Goal: Information Seeking & Learning: Compare options

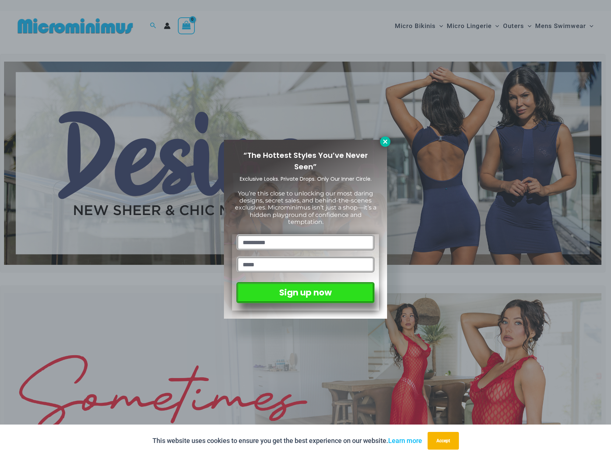
click at [382, 142] on icon at bounding box center [385, 141] width 7 height 7
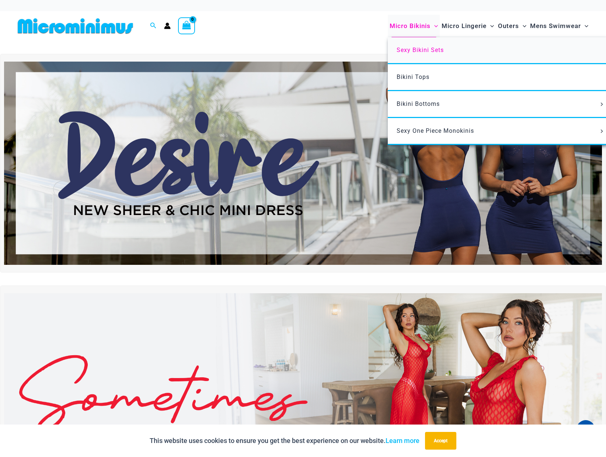
click at [419, 49] on span "Sexy Bikini Sets" at bounding box center [420, 49] width 47 height 7
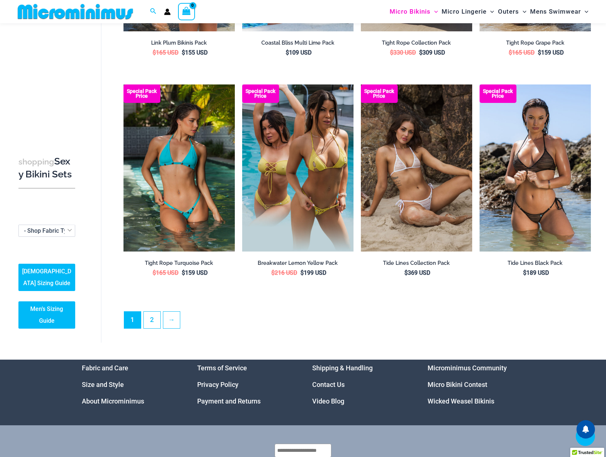
scroll to position [1542, 0]
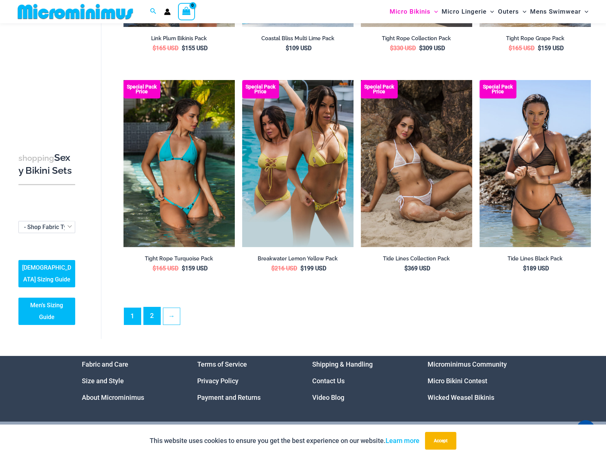
click at [156, 314] on link "2" at bounding box center [152, 315] width 17 height 17
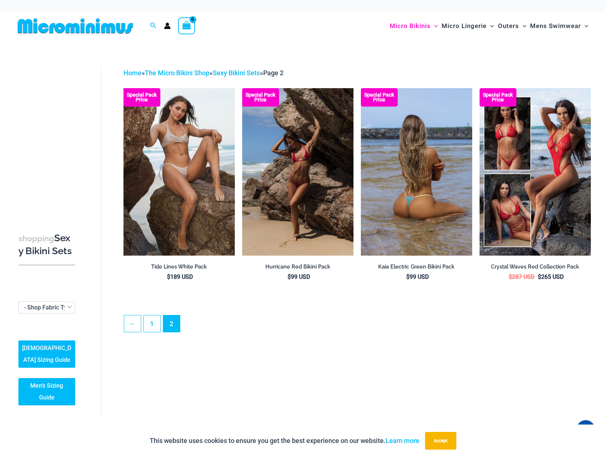
click at [400, 157] on img at bounding box center [416, 171] width 111 height 167
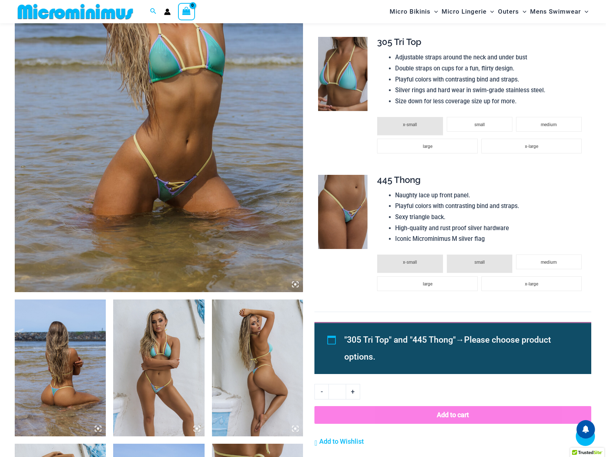
scroll to position [295, 0]
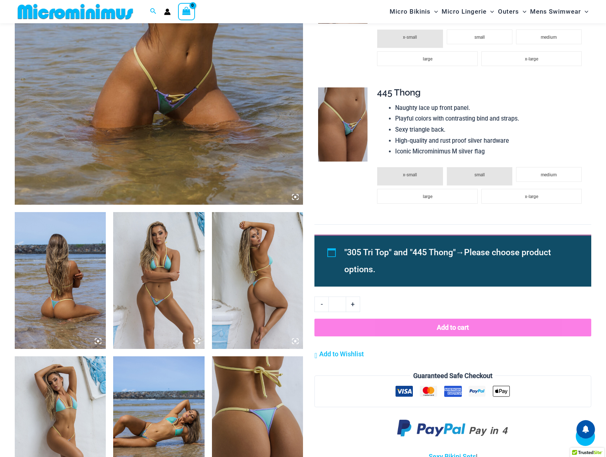
click at [145, 282] on img at bounding box center [158, 280] width 91 height 137
click at [151, 272] on img at bounding box center [158, 280] width 91 height 137
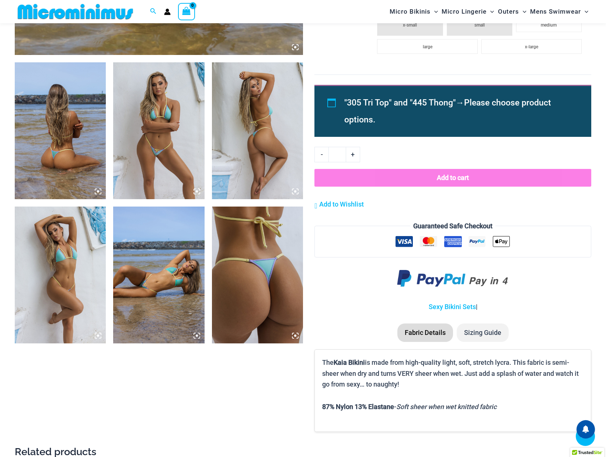
scroll to position [479, 0]
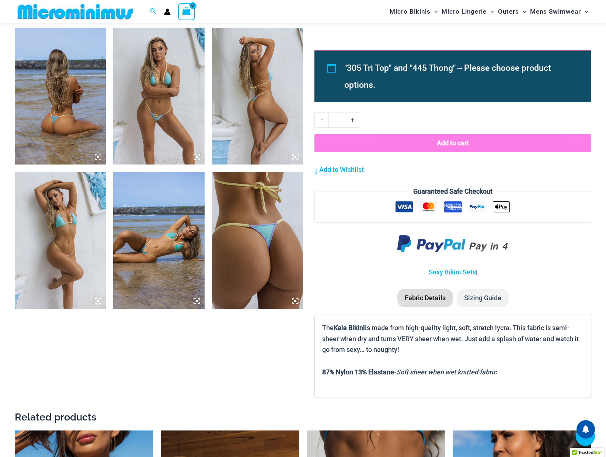
click at [79, 233] on img at bounding box center [60, 240] width 91 height 137
click at [98, 300] on icon at bounding box center [98, 301] width 2 height 2
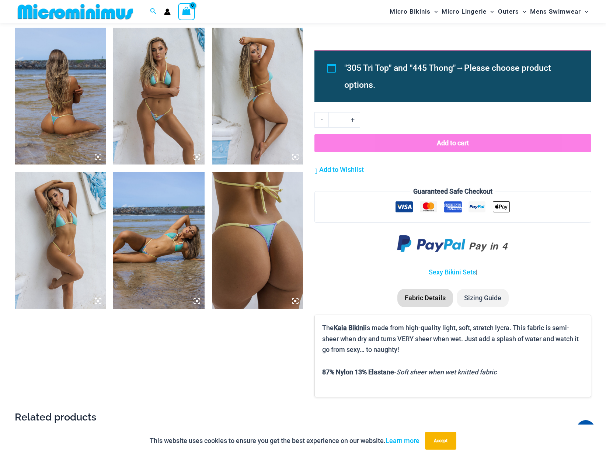
click at [196, 300] on icon at bounding box center [196, 300] width 7 height 7
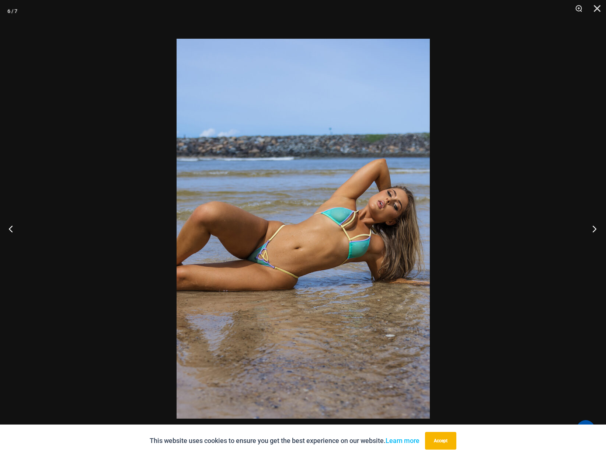
click at [595, 225] on button "Next" at bounding box center [592, 228] width 28 height 37
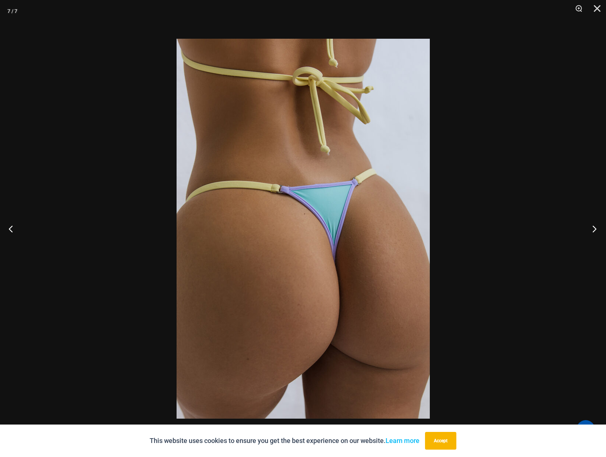
click at [595, 226] on button "Next" at bounding box center [592, 228] width 28 height 37
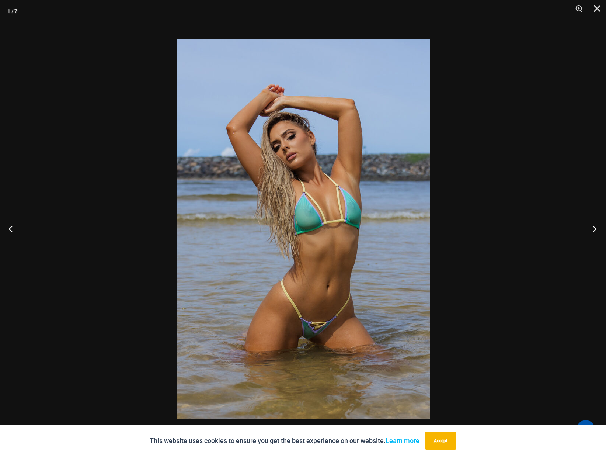
click at [595, 226] on button "Next" at bounding box center [592, 228] width 28 height 37
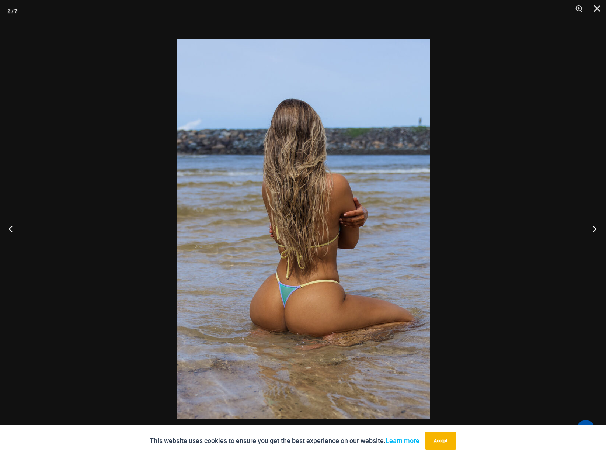
click at [595, 226] on button "Next" at bounding box center [592, 228] width 28 height 37
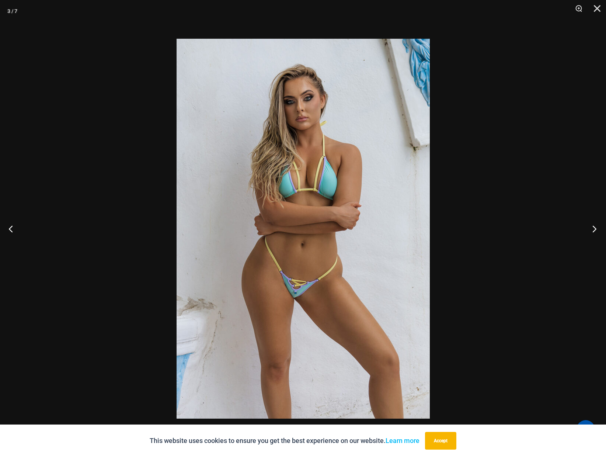
click at [595, 226] on button "Next" at bounding box center [592, 228] width 28 height 37
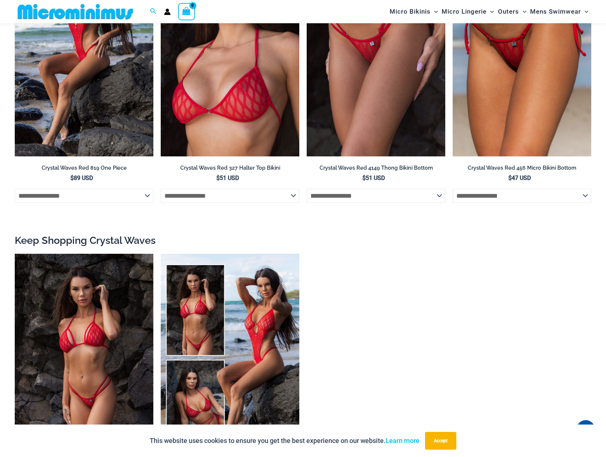
scroll to position [877, 0]
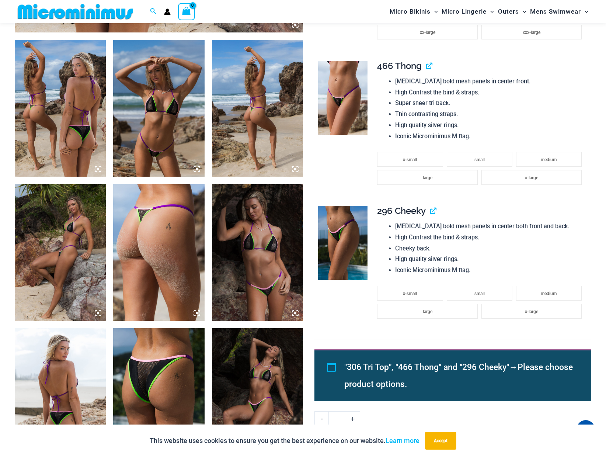
scroll to position [620, 0]
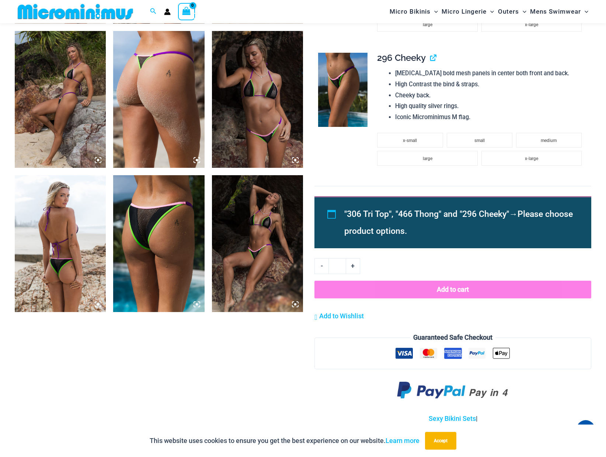
click at [271, 211] on img at bounding box center [257, 243] width 91 height 137
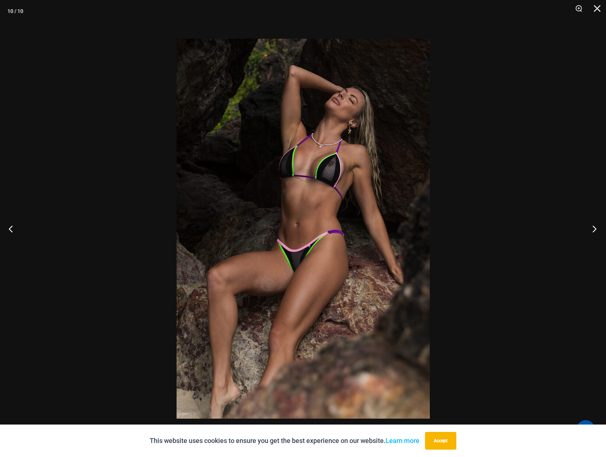
click at [590, 226] on button "Next" at bounding box center [592, 228] width 28 height 37
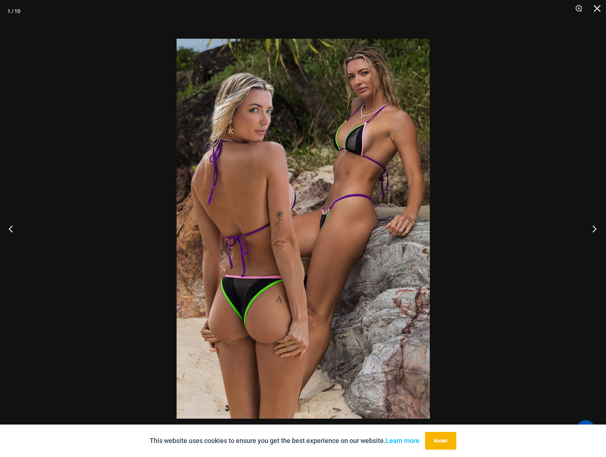
click at [590, 226] on button "Next" at bounding box center [592, 228] width 28 height 37
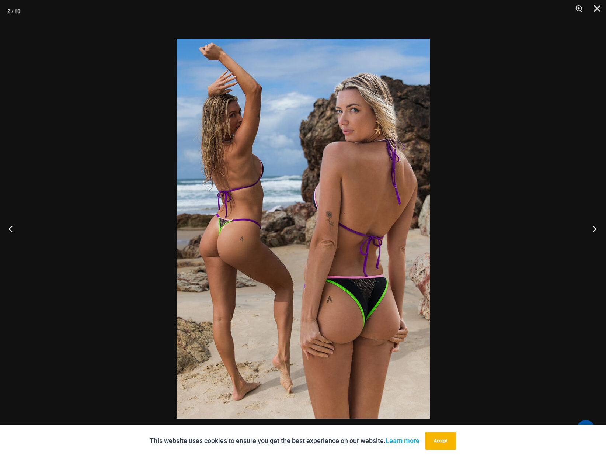
click at [590, 226] on button "Next" at bounding box center [592, 228] width 28 height 37
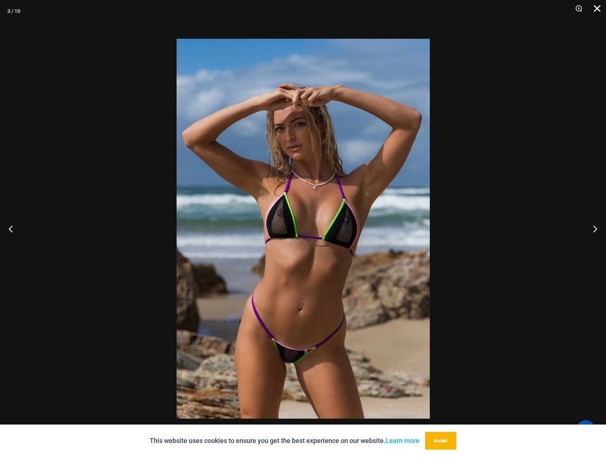
click at [595, 10] on button "Close" at bounding box center [594, 11] width 18 height 22
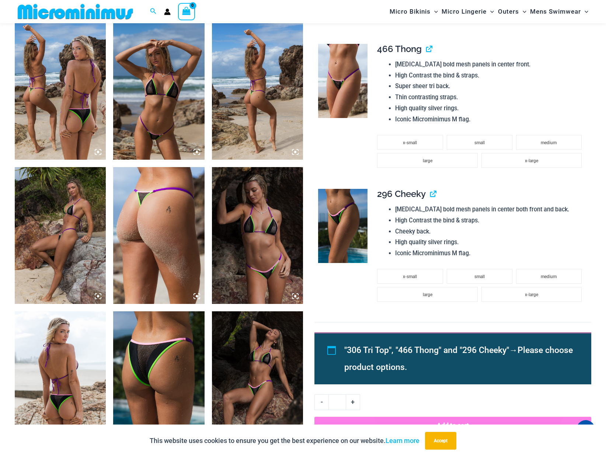
scroll to position [472, 0]
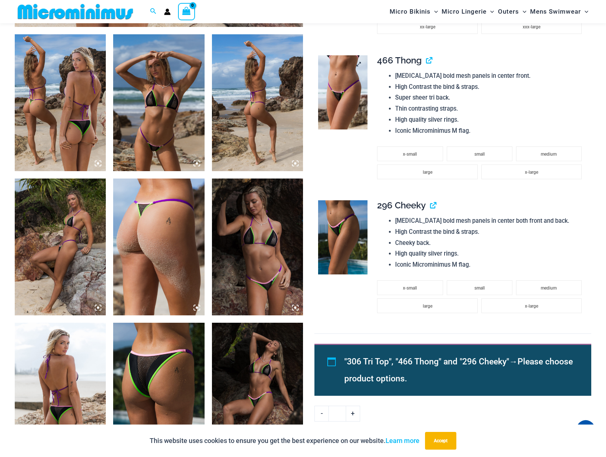
click at [346, 92] on img at bounding box center [342, 92] width 49 height 74
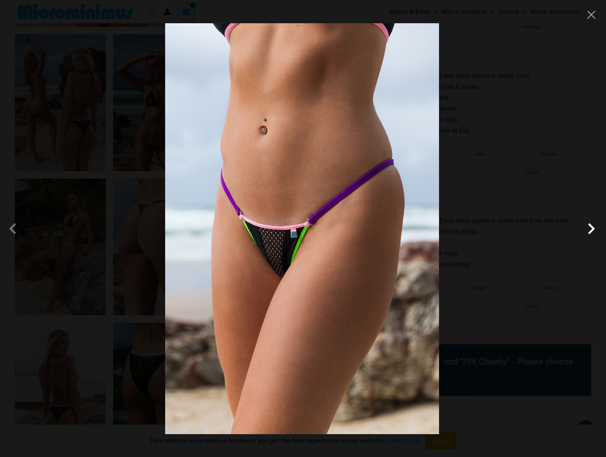
click at [592, 223] on span at bounding box center [591, 228] width 22 height 22
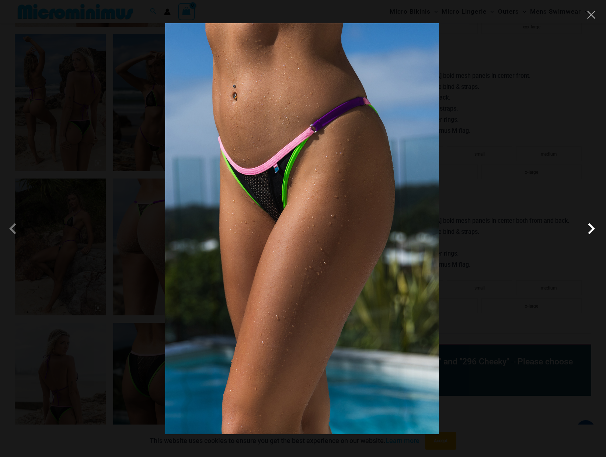
click at [592, 223] on span at bounding box center [591, 228] width 22 height 22
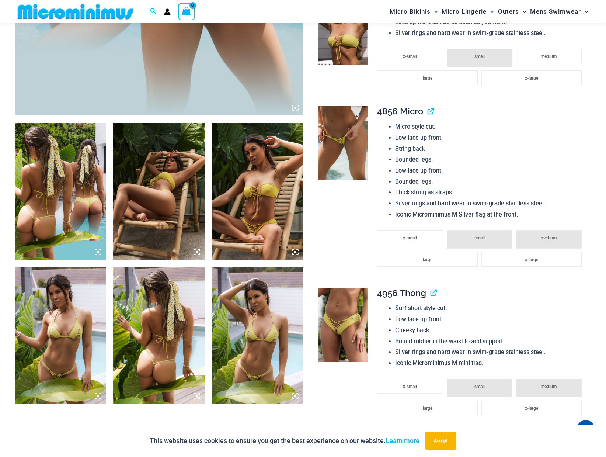
scroll to position [362, 0]
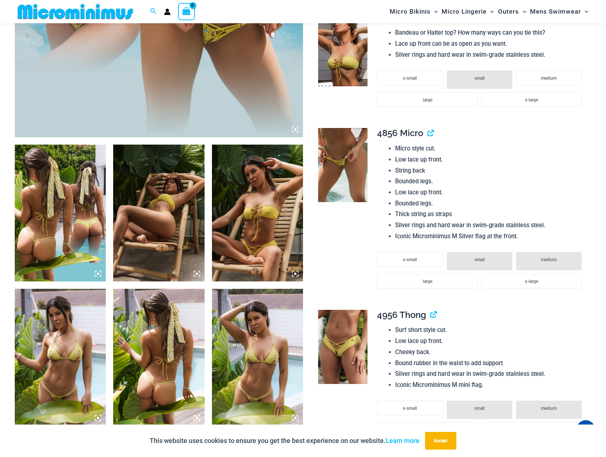
click at [347, 155] on img at bounding box center [342, 165] width 49 height 74
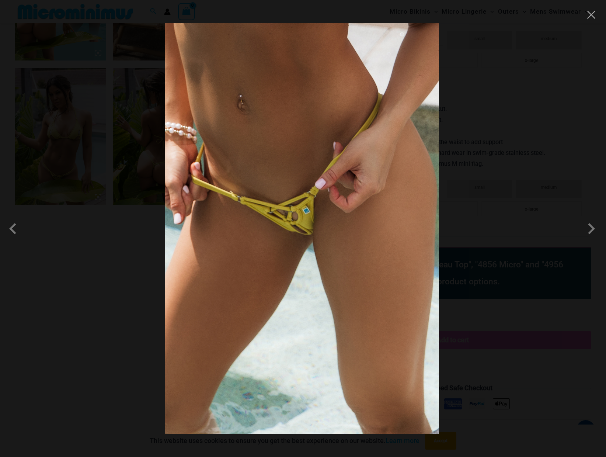
scroll to position [583, 0]
click at [589, 231] on span at bounding box center [591, 228] width 22 height 22
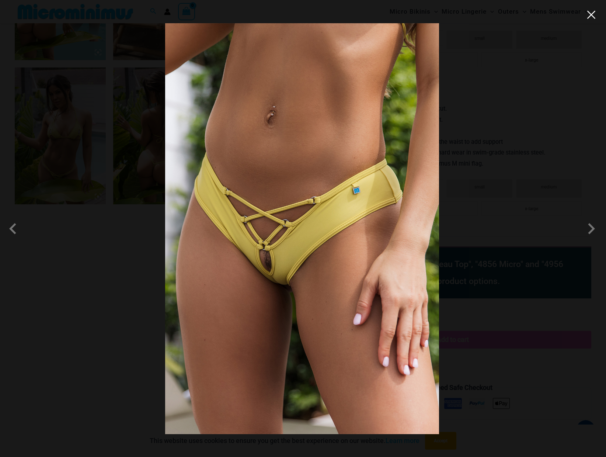
click at [588, 18] on button "Close" at bounding box center [591, 14] width 11 height 11
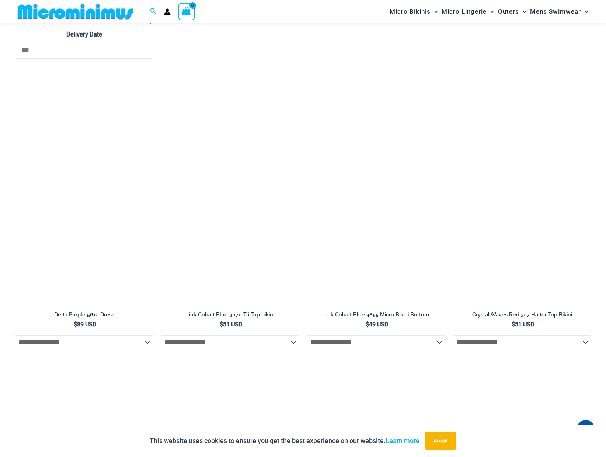
scroll to position [2316, 0]
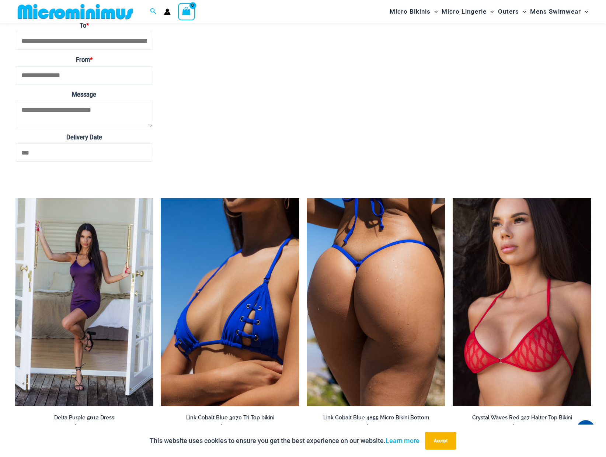
click at [411, 269] on img at bounding box center [376, 302] width 139 height 208
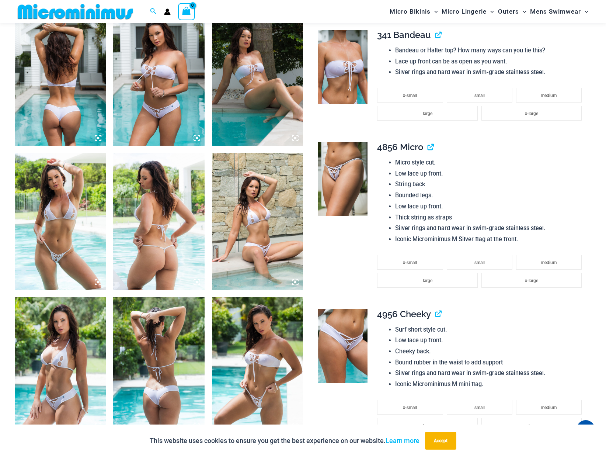
scroll to position [509, 0]
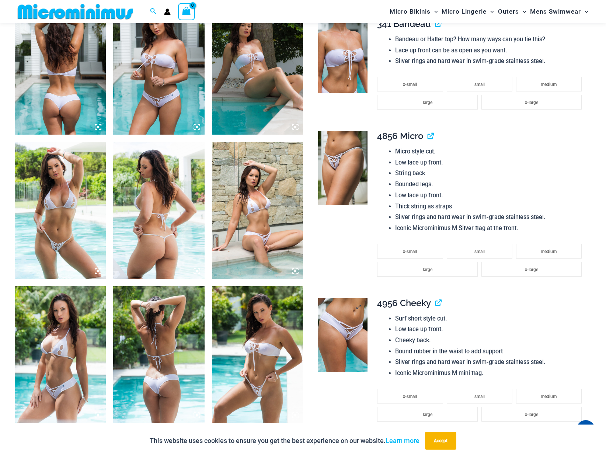
click at [350, 315] on img at bounding box center [342, 335] width 49 height 74
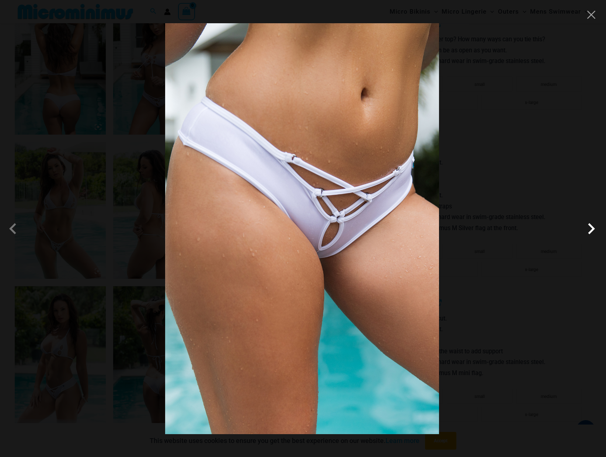
click at [594, 230] on span at bounding box center [591, 228] width 22 height 22
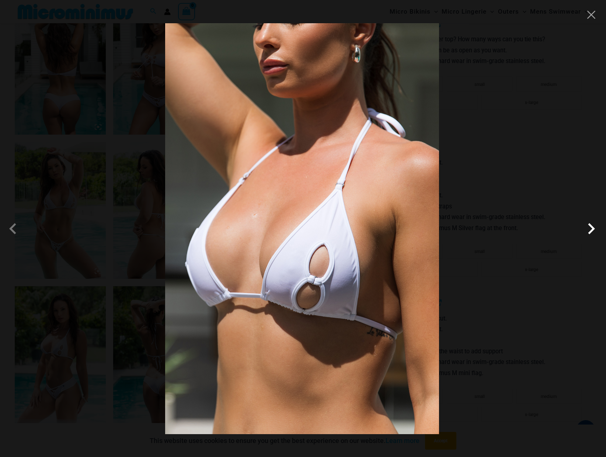
click at [594, 230] on span at bounding box center [591, 228] width 22 height 22
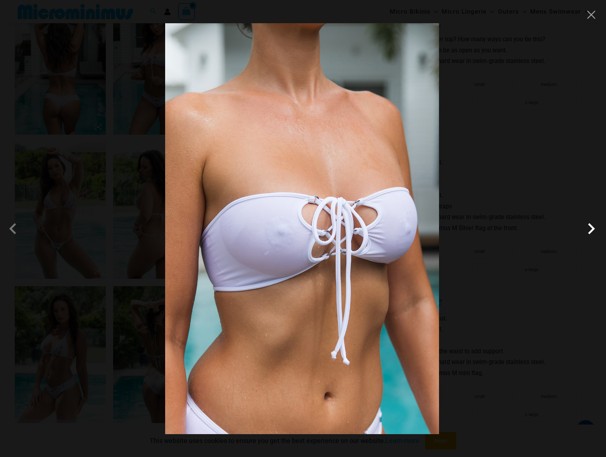
click at [594, 230] on span at bounding box center [591, 228] width 22 height 22
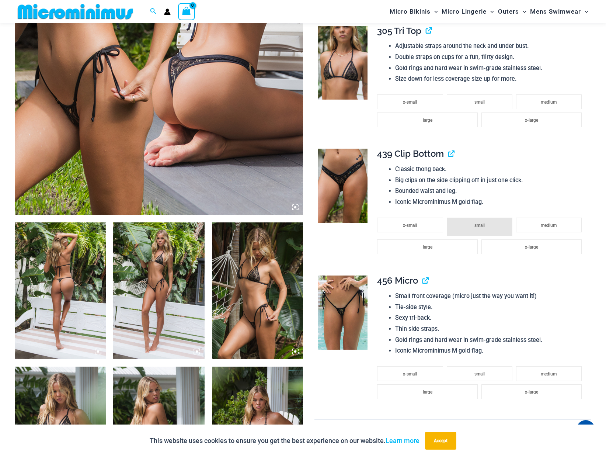
scroll to position [288, 0]
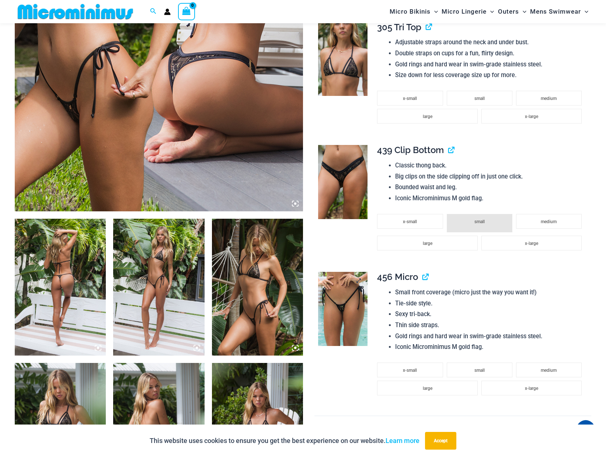
click at [332, 321] on img at bounding box center [342, 309] width 49 height 74
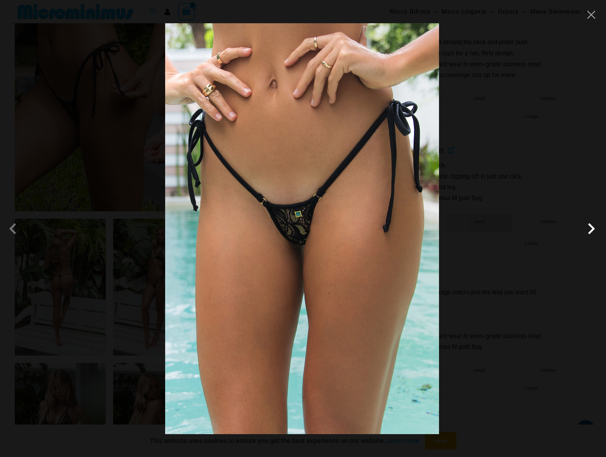
click at [597, 226] on span at bounding box center [591, 228] width 22 height 22
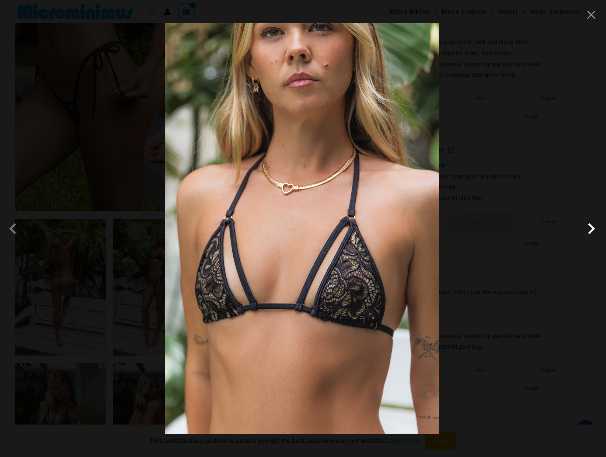
click at [597, 226] on span at bounding box center [591, 228] width 22 height 22
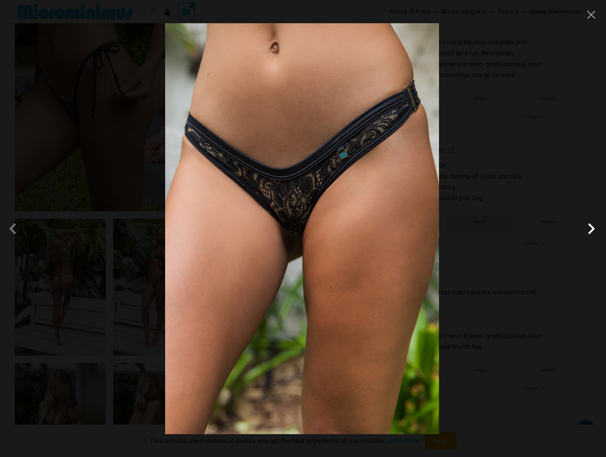
click at [597, 226] on span at bounding box center [591, 228] width 22 height 22
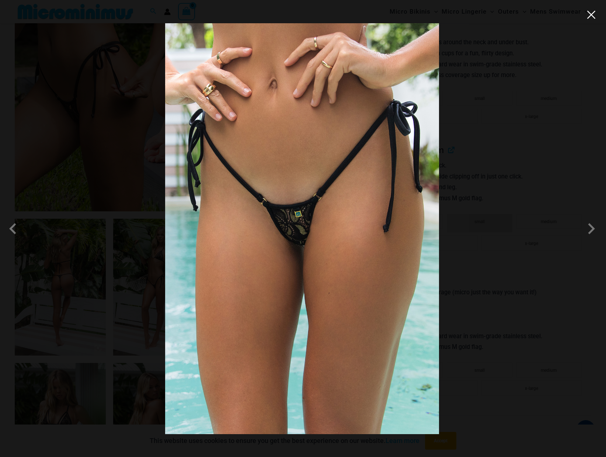
click at [590, 16] on button "Close" at bounding box center [591, 14] width 11 height 11
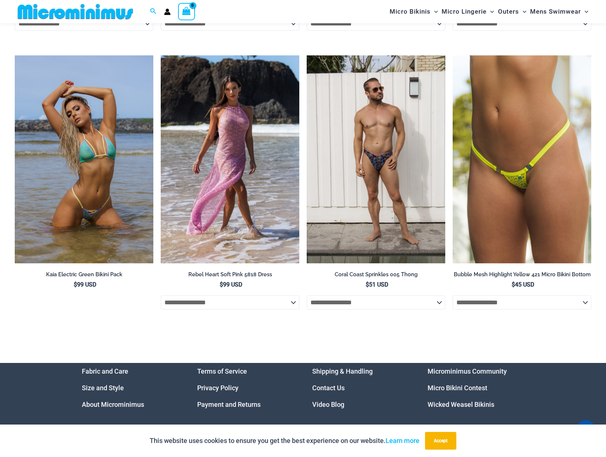
scroll to position [2320, 0]
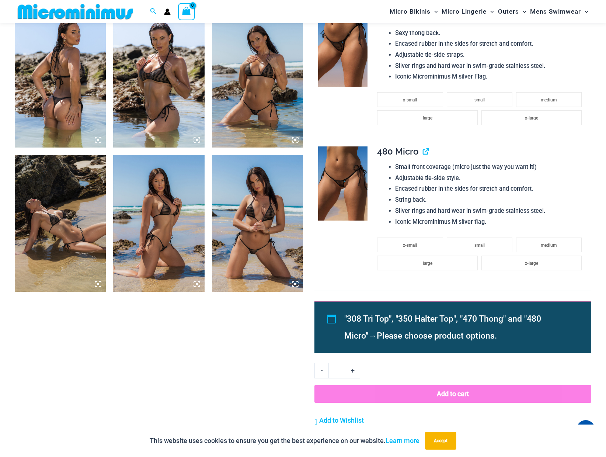
scroll to position [436, 0]
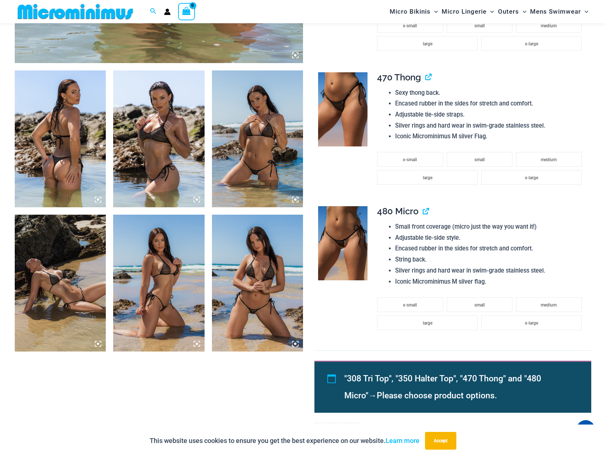
click at [337, 240] on img at bounding box center [342, 243] width 49 height 74
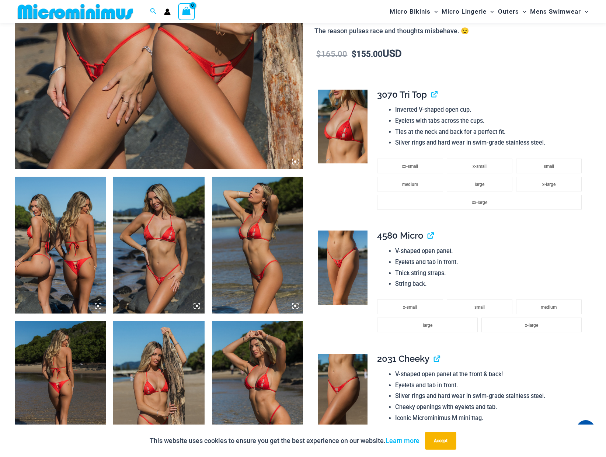
scroll to position [325, 0]
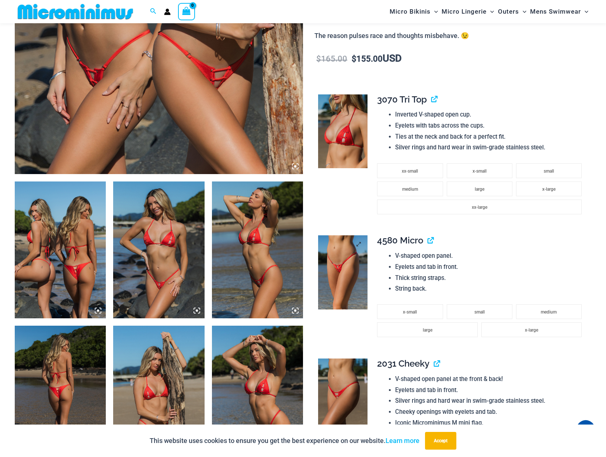
click at [339, 258] on img at bounding box center [342, 272] width 49 height 74
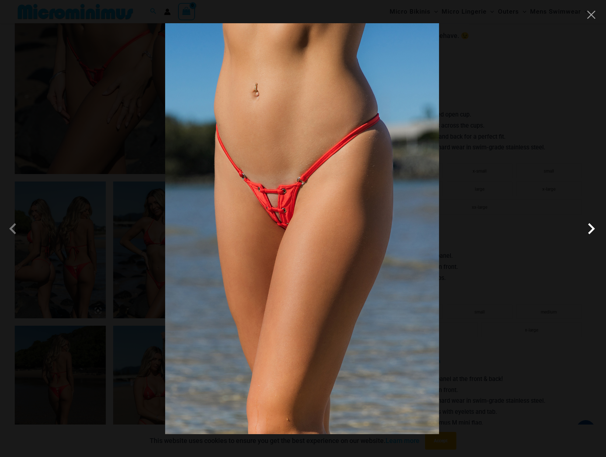
click at [596, 230] on span at bounding box center [591, 228] width 22 height 22
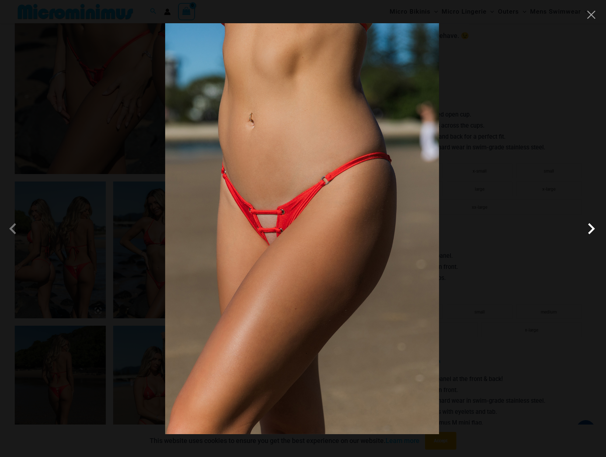
click at [596, 230] on span at bounding box center [591, 228] width 22 height 22
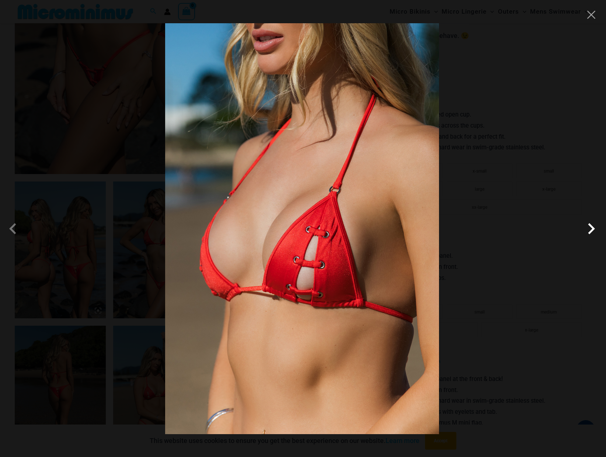
click at [596, 230] on span at bounding box center [591, 228] width 22 height 22
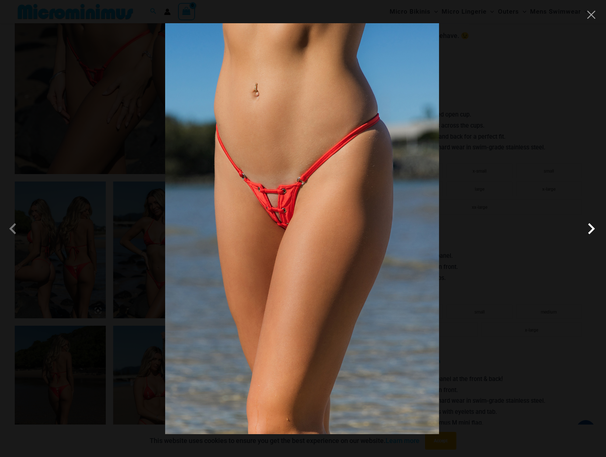
click at [596, 230] on span at bounding box center [591, 228] width 22 height 22
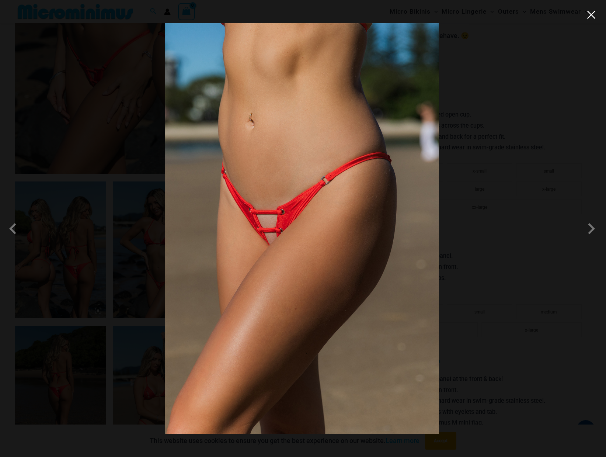
click at [593, 16] on button "Close" at bounding box center [591, 14] width 11 height 11
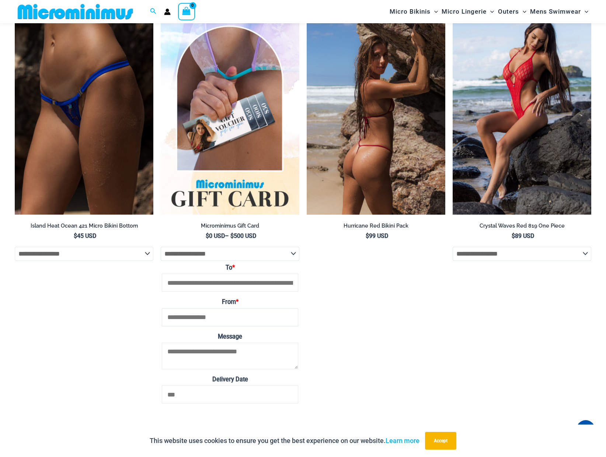
scroll to position [1800, 0]
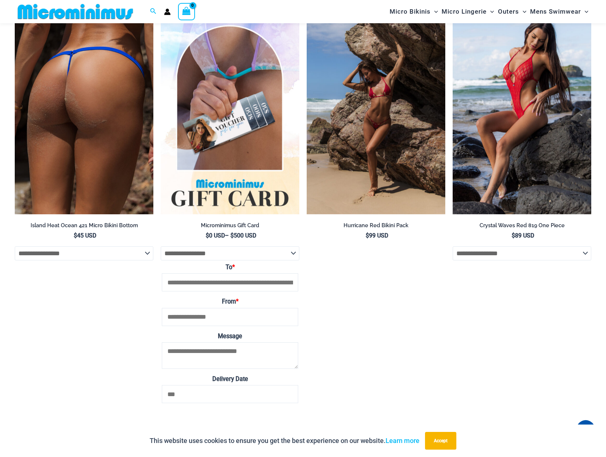
click at [105, 104] on img at bounding box center [84, 110] width 139 height 208
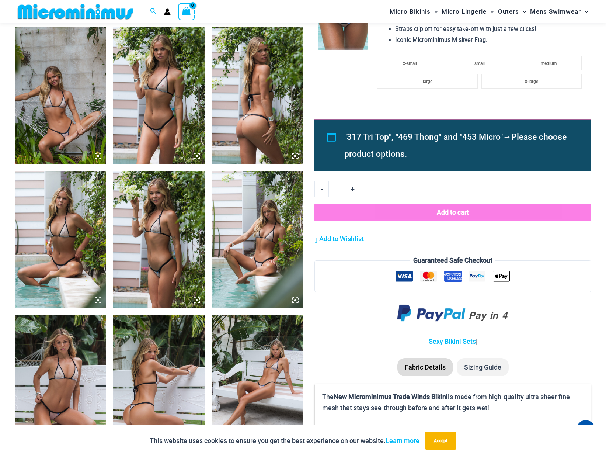
scroll to position [657, 0]
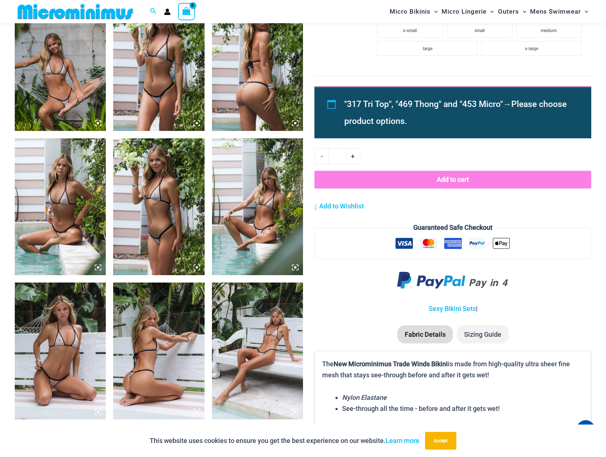
click at [63, 328] on img at bounding box center [60, 350] width 91 height 137
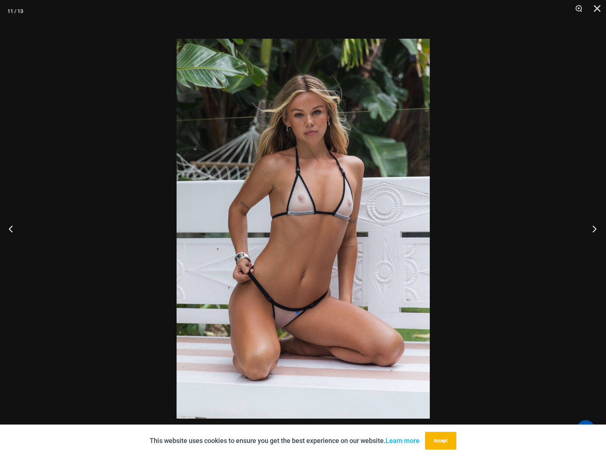
click at [592, 224] on button "Next" at bounding box center [592, 228] width 28 height 37
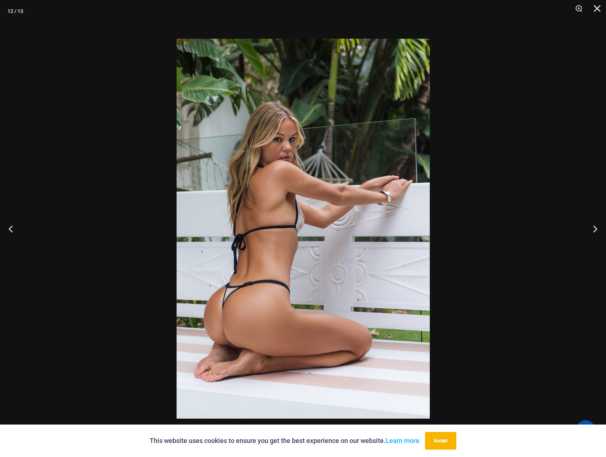
click at [604, 11] on div at bounding box center [303, 228] width 606 height 457
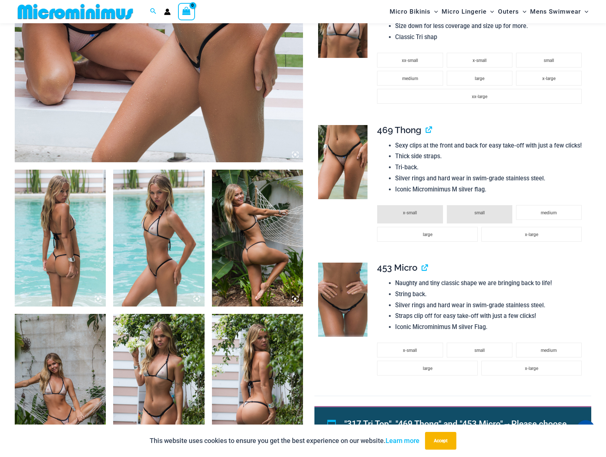
scroll to position [325, 0]
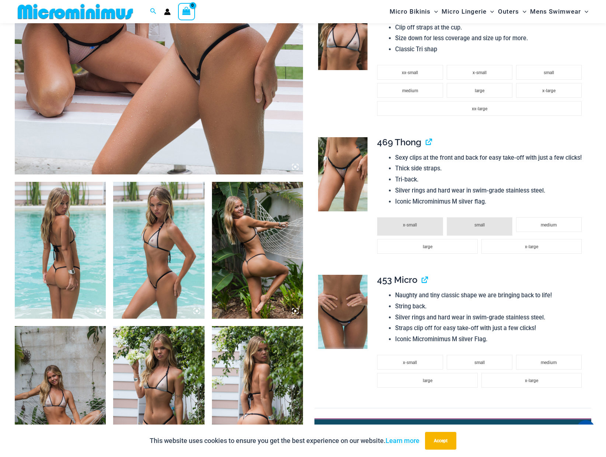
click at [344, 169] on img at bounding box center [342, 174] width 49 height 74
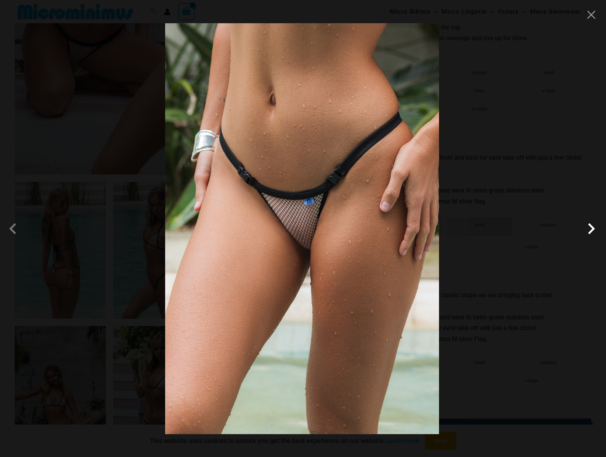
click at [591, 230] on span at bounding box center [591, 228] width 22 height 22
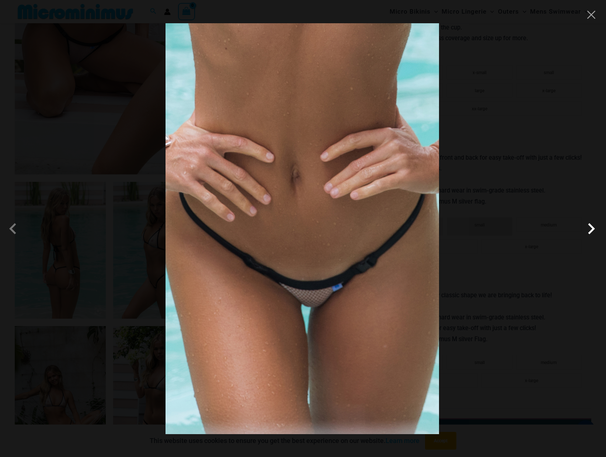
click at [591, 230] on span at bounding box center [591, 228] width 22 height 22
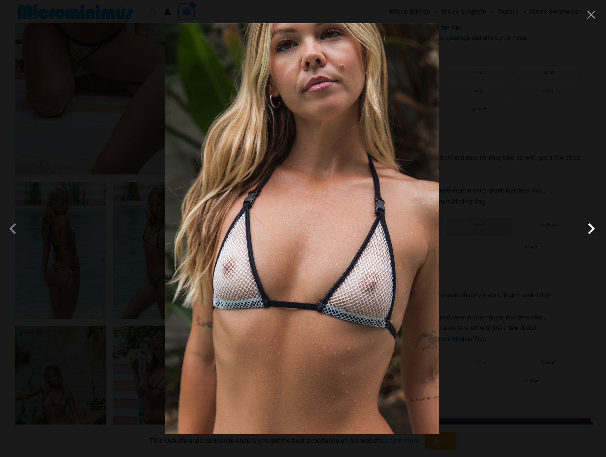
click at [591, 230] on span at bounding box center [591, 228] width 22 height 22
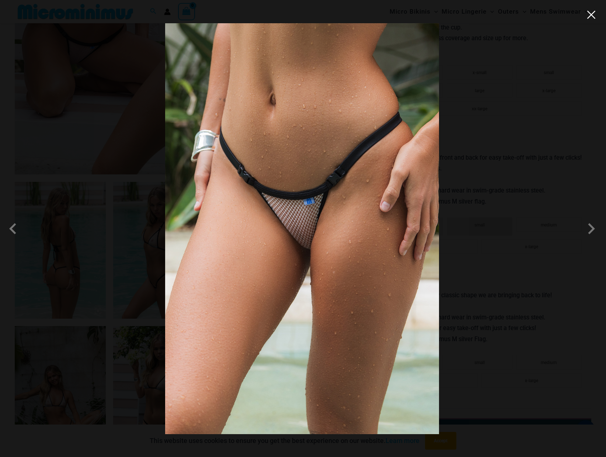
click at [590, 16] on button "Close" at bounding box center [591, 14] width 11 height 11
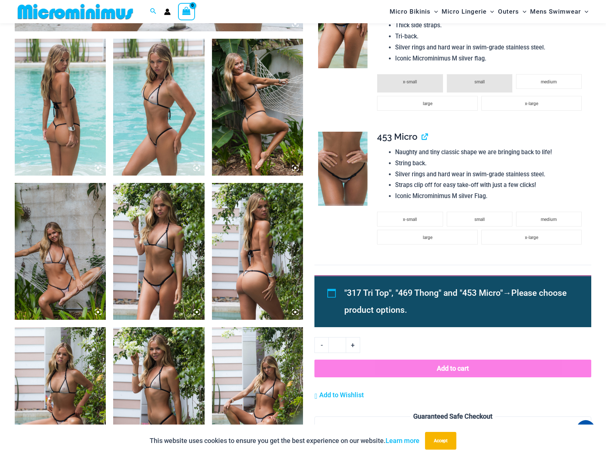
scroll to position [472, 0]
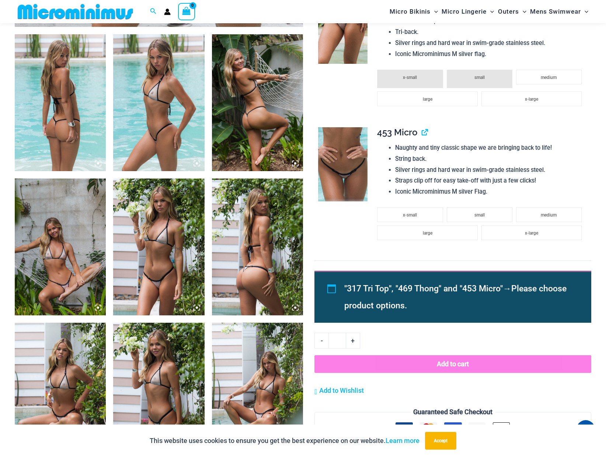
click at [350, 155] on img at bounding box center [342, 164] width 49 height 74
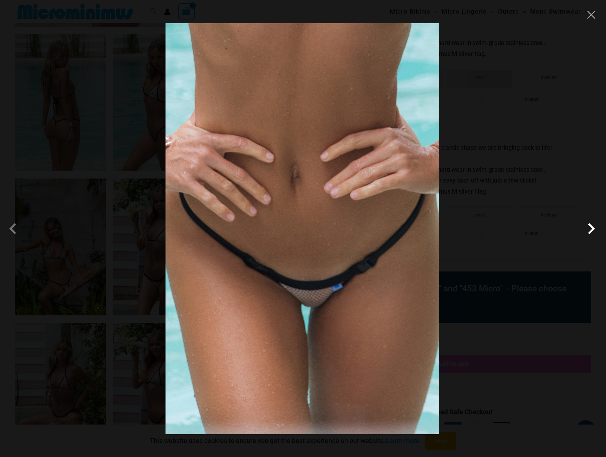
click at [596, 228] on span at bounding box center [591, 228] width 22 height 22
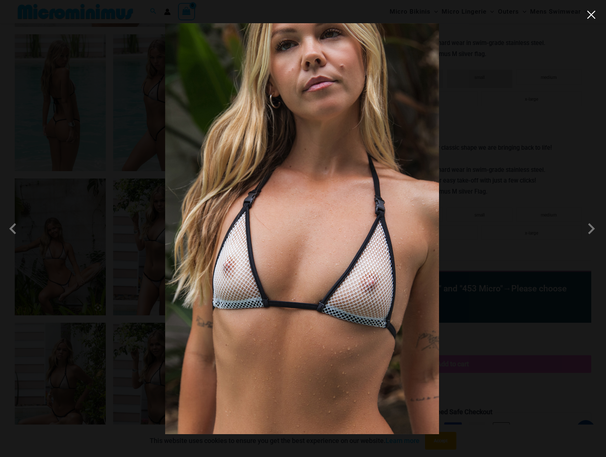
click at [594, 15] on button "Close" at bounding box center [591, 14] width 11 height 11
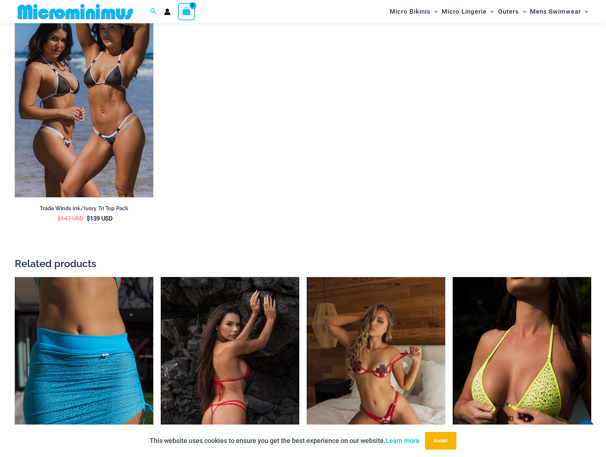
scroll to position [1541, 0]
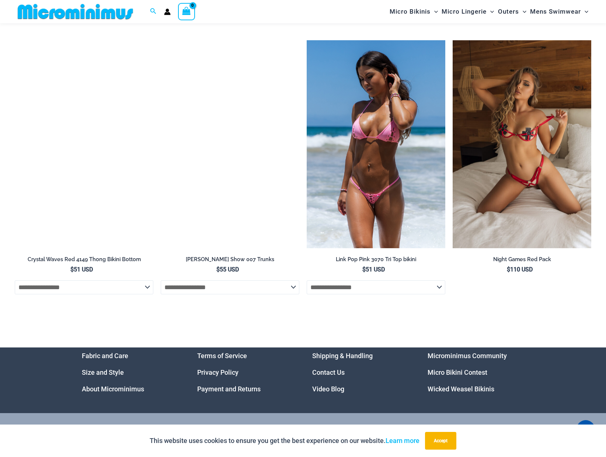
scroll to position [2352, 0]
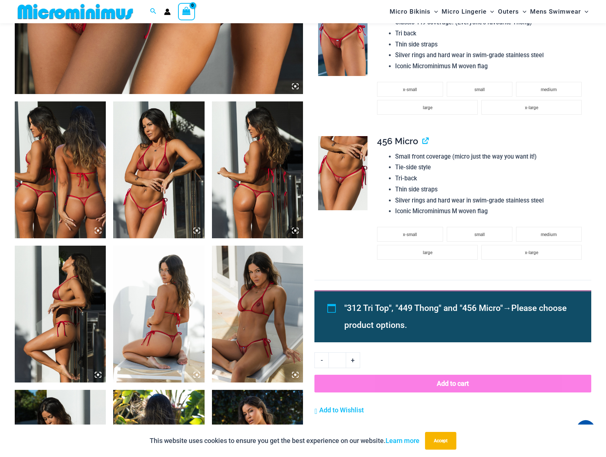
scroll to position [399, 0]
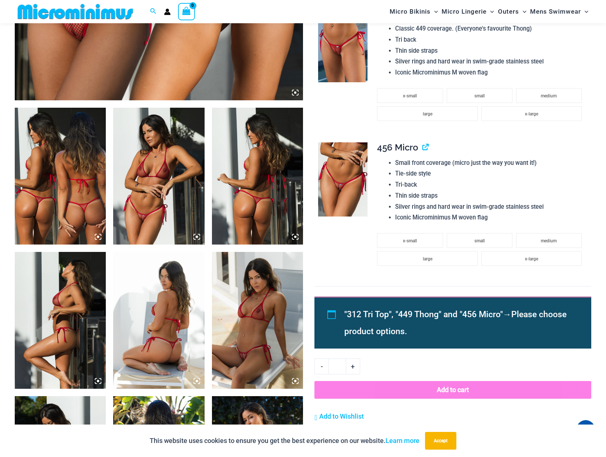
click at [348, 165] on img at bounding box center [342, 179] width 49 height 74
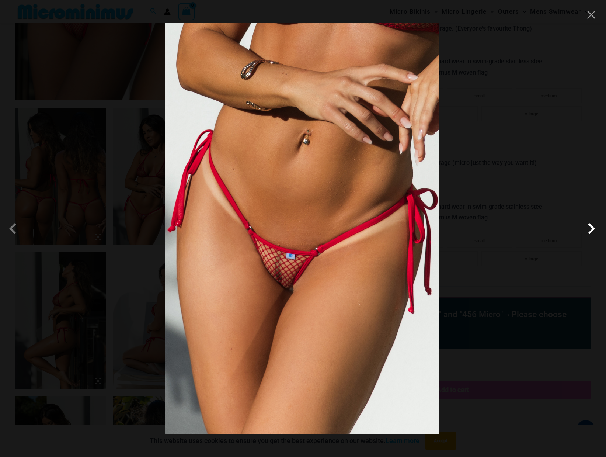
click at [589, 227] on span at bounding box center [591, 228] width 22 height 22
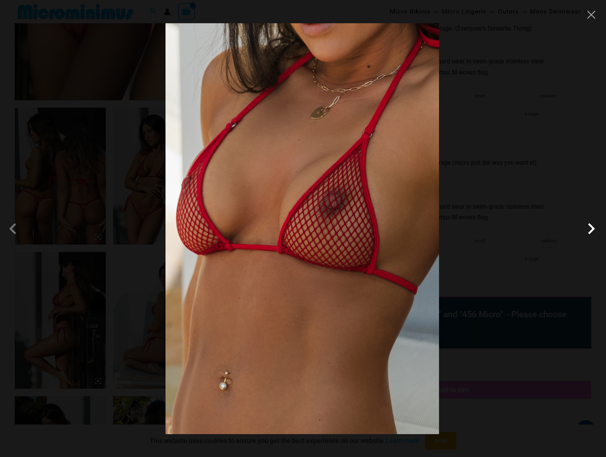
click at [589, 227] on span at bounding box center [591, 228] width 22 height 22
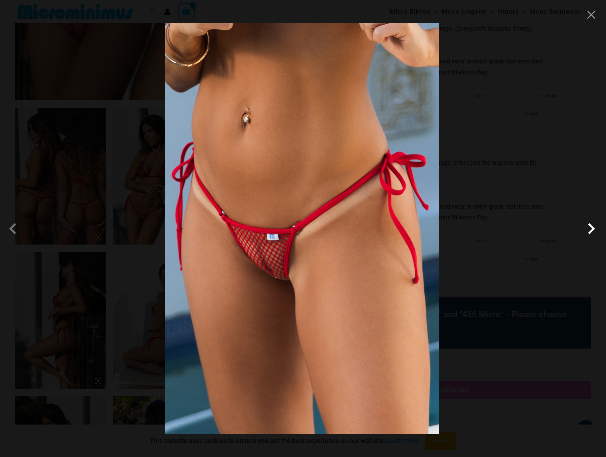
click at [589, 227] on span at bounding box center [591, 228] width 22 height 22
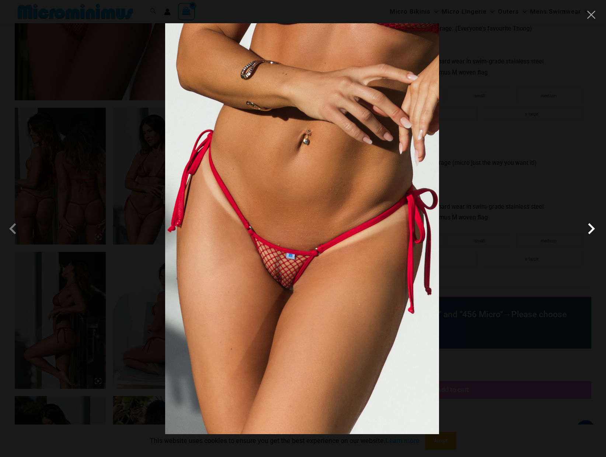
click at [589, 227] on span at bounding box center [591, 228] width 22 height 22
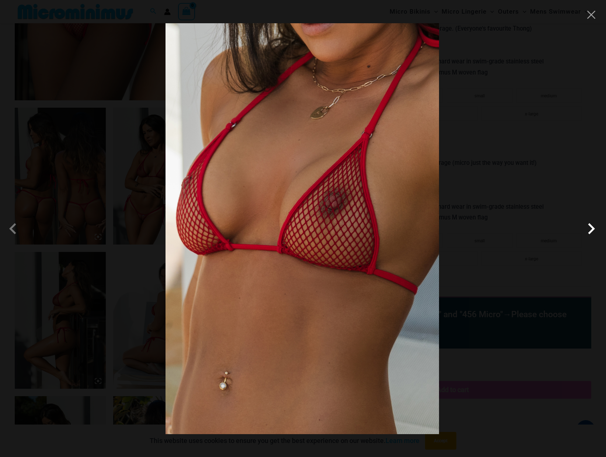
click at [589, 227] on span at bounding box center [591, 228] width 22 height 22
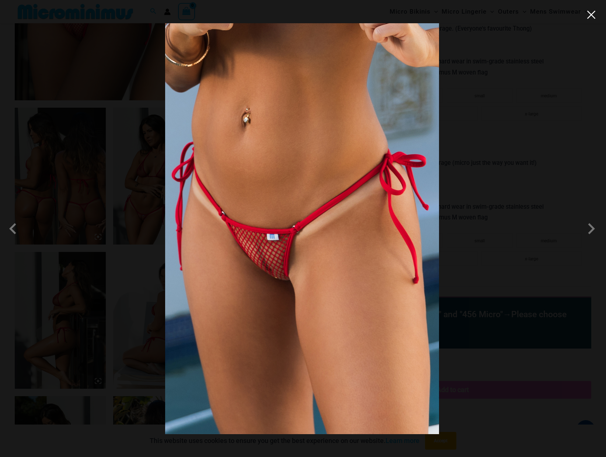
click at [590, 19] on button "Close" at bounding box center [591, 14] width 11 height 11
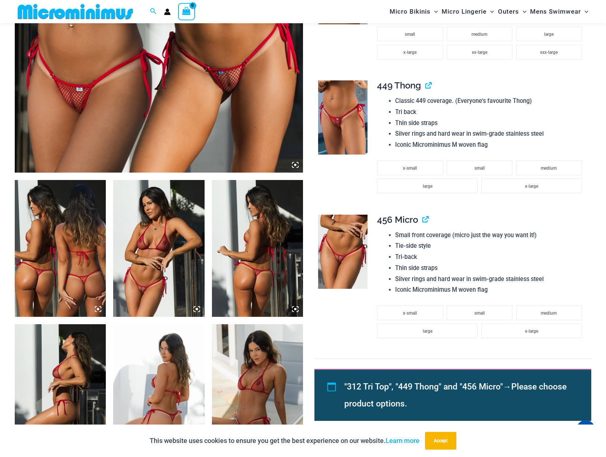
scroll to position [252, 0]
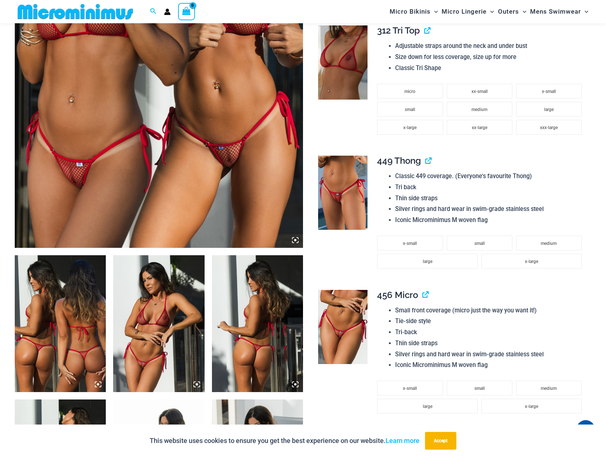
click at [349, 192] on img at bounding box center [342, 193] width 49 height 74
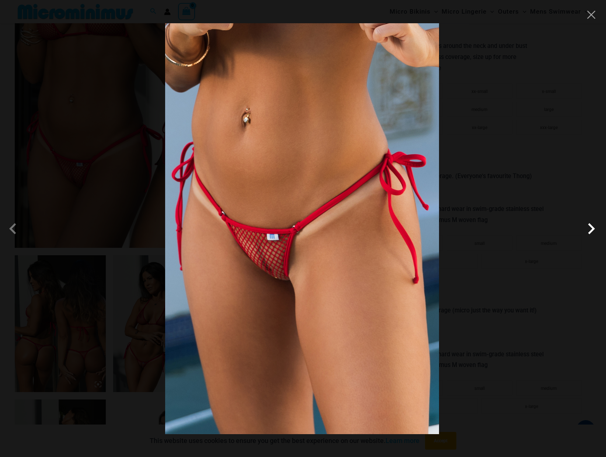
click at [589, 227] on span at bounding box center [591, 228] width 22 height 22
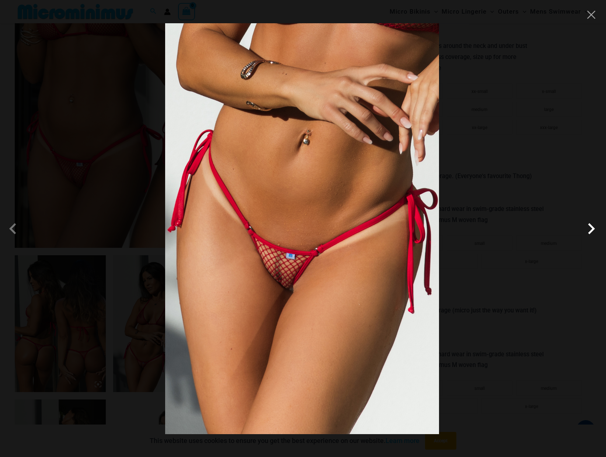
click at [589, 227] on span at bounding box center [591, 228] width 22 height 22
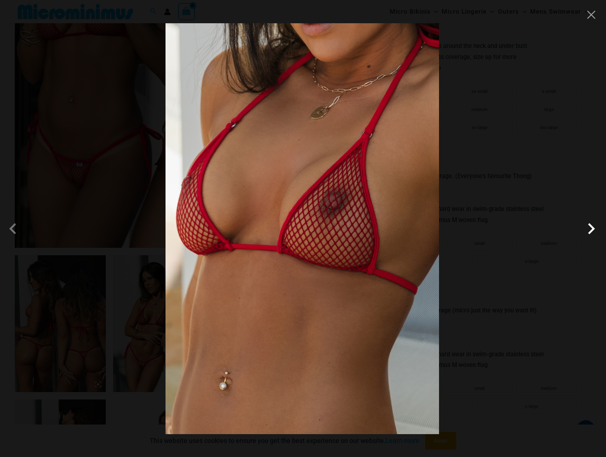
click at [589, 227] on span at bounding box center [591, 228] width 22 height 22
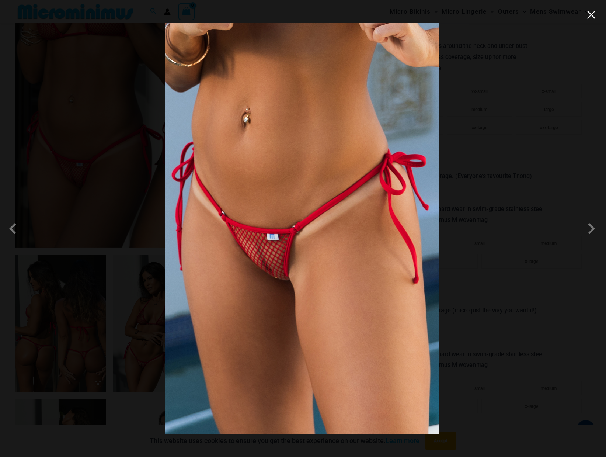
click at [588, 18] on button "Close" at bounding box center [591, 14] width 11 height 11
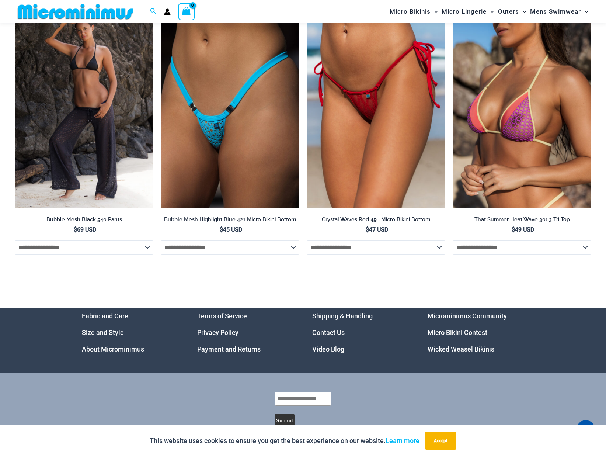
scroll to position [2689, 0]
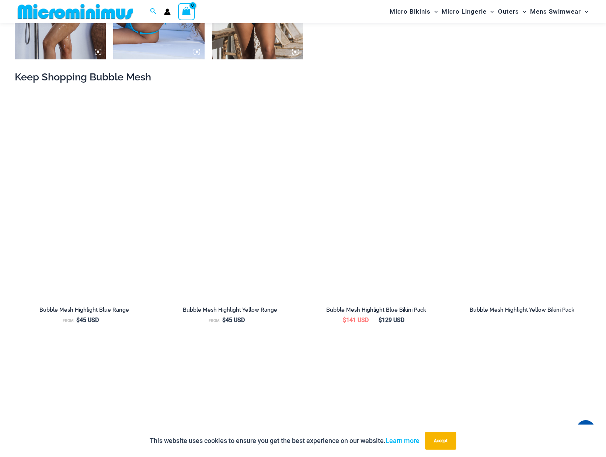
scroll to position [730, 0]
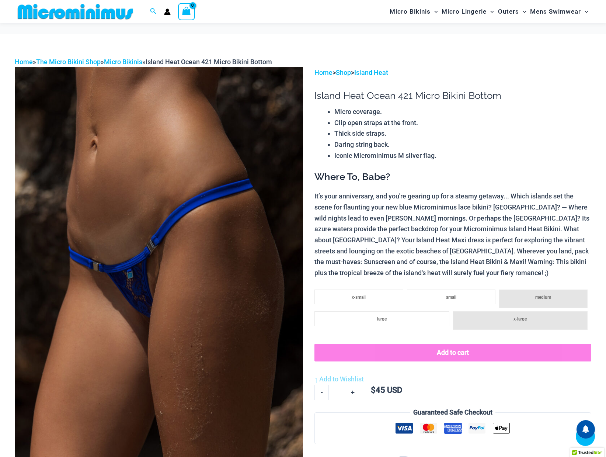
scroll to position [365, 0]
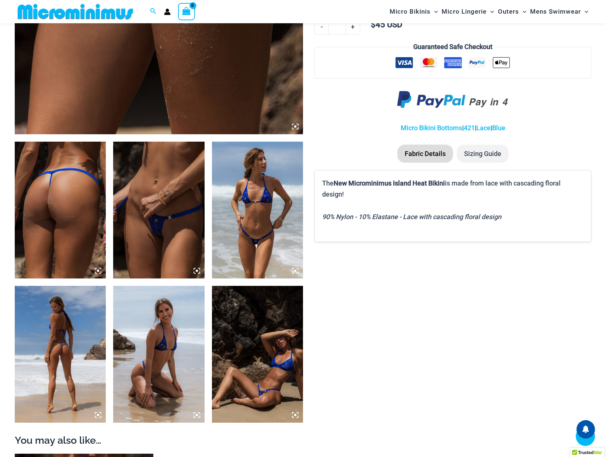
click at [165, 225] on img at bounding box center [158, 210] width 91 height 137
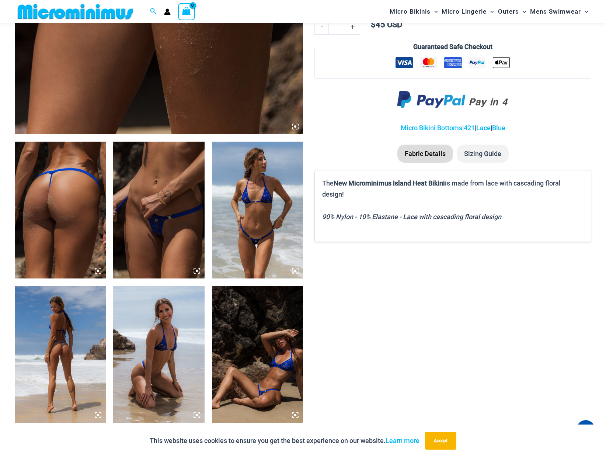
click at [198, 270] on icon at bounding box center [196, 270] width 7 height 7
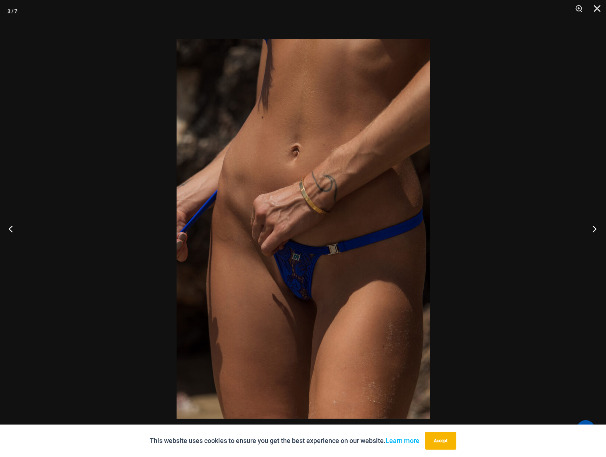
click at [598, 227] on button "Next" at bounding box center [592, 228] width 28 height 37
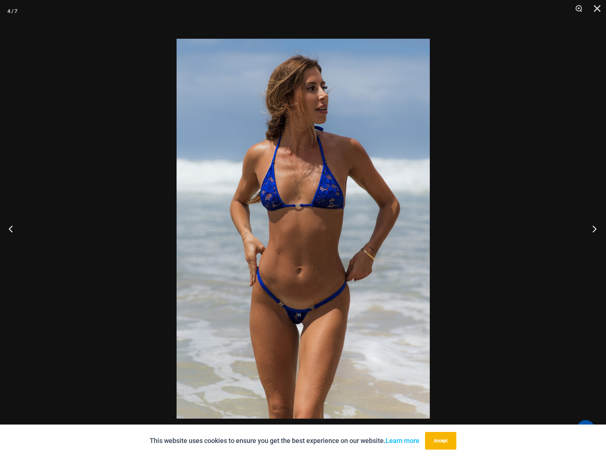
click at [598, 227] on button "Next" at bounding box center [592, 228] width 28 height 37
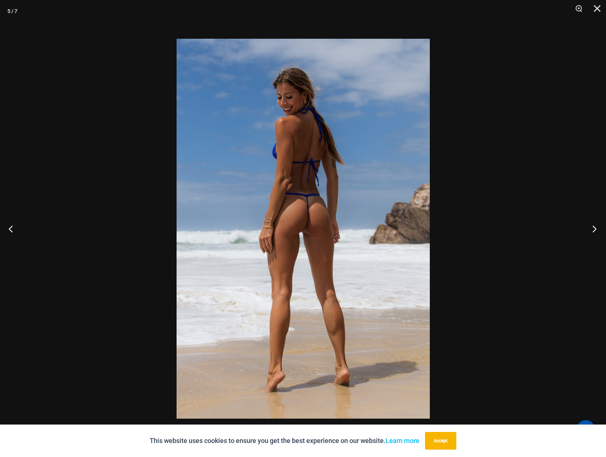
click at [598, 227] on button "Next" at bounding box center [592, 228] width 28 height 37
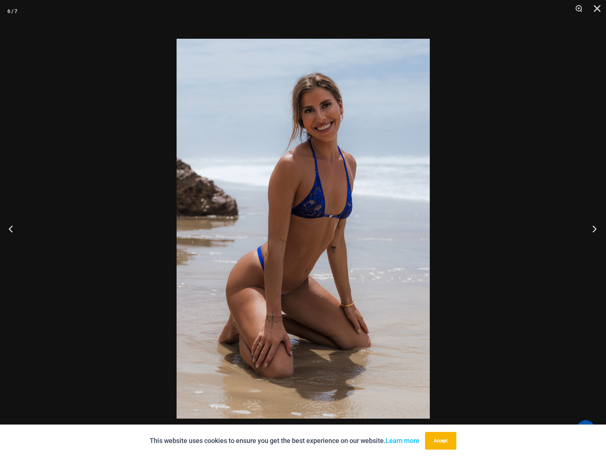
click at [598, 227] on button "Next" at bounding box center [592, 228] width 28 height 37
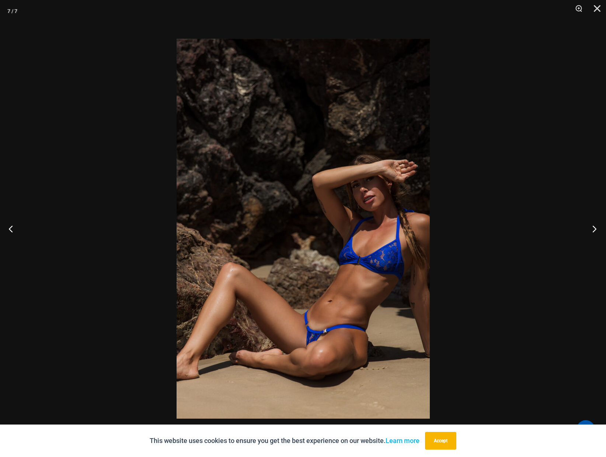
click at [598, 227] on button "Next" at bounding box center [592, 228] width 28 height 37
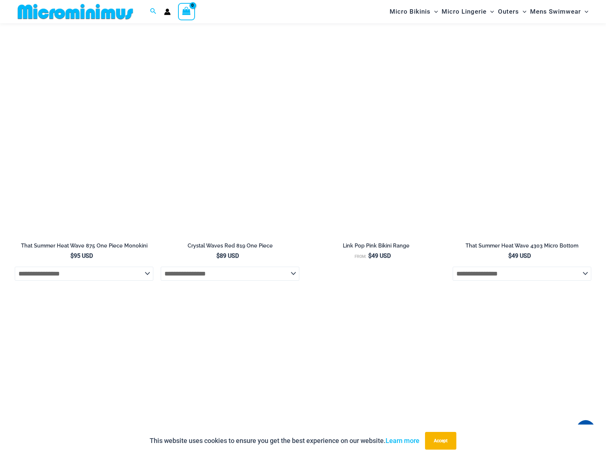
scroll to position [1617, 0]
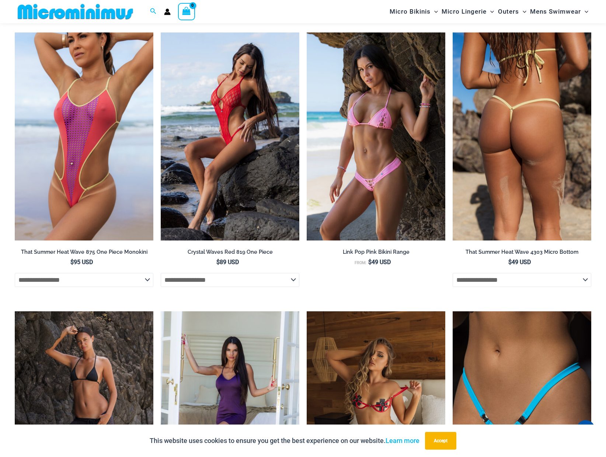
click at [538, 107] on img at bounding box center [522, 136] width 139 height 208
